Goal: Check status: Check status

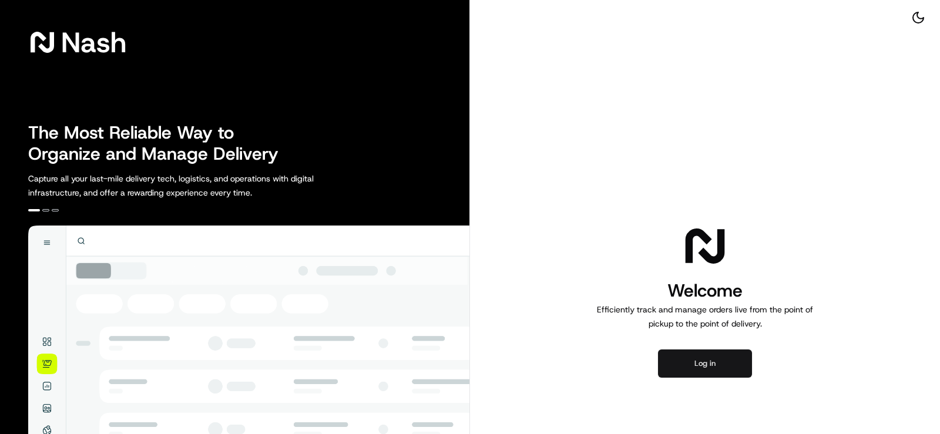
click at [711, 355] on button "Log in" at bounding box center [705, 363] width 94 height 28
